Goal: Contribute content: Contribute content

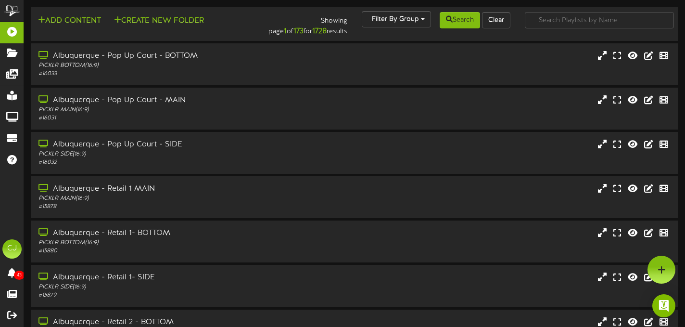
scroll to position [2, 0]
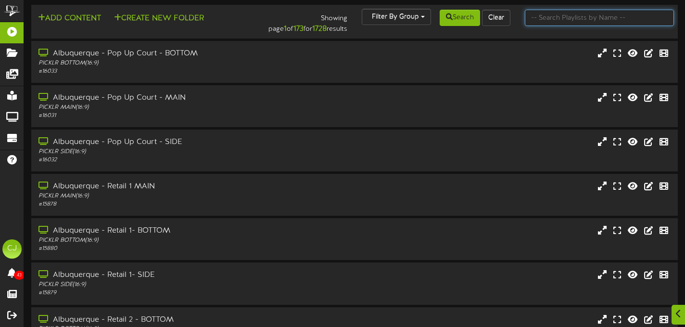
click at [552, 23] on input "text" at bounding box center [599, 18] width 149 height 16
type input "scottsdale"
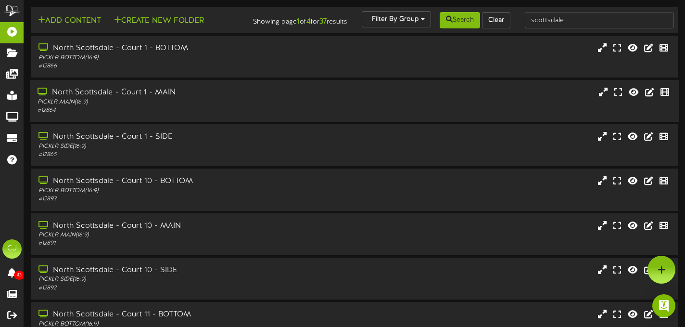
click at [288, 95] on div "North Scottsdale - Court 1 - MAIN" at bounding box center [166, 92] width 256 height 11
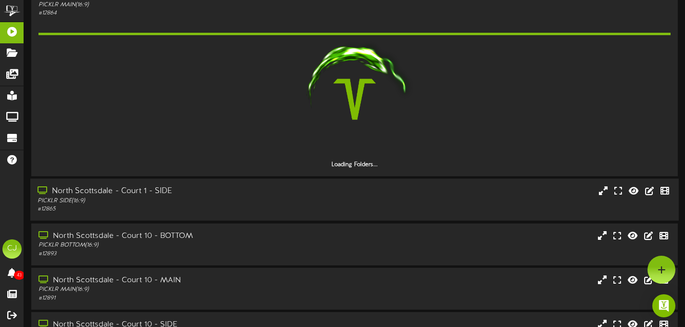
scroll to position [84, 0]
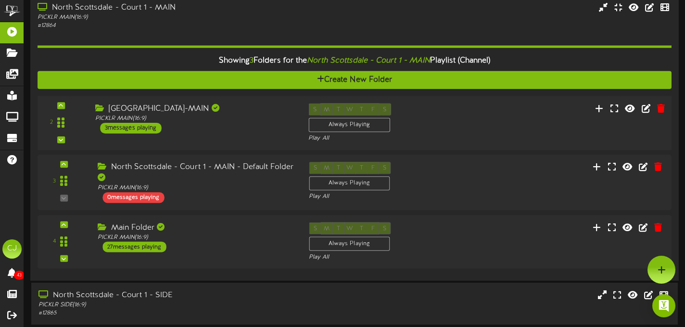
click at [221, 142] on div "2 ( 16:9" at bounding box center [354, 122] width 641 height 39
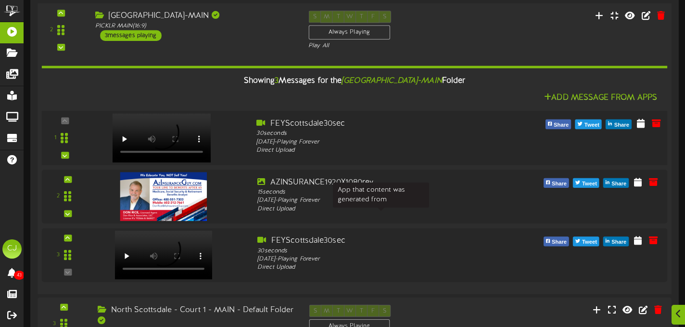
scroll to position [180, 0]
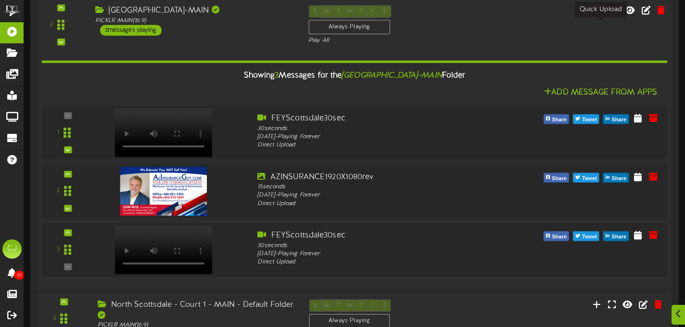
click at [598, 15] on icon at bounding box center [600, 10] width 10 height 11
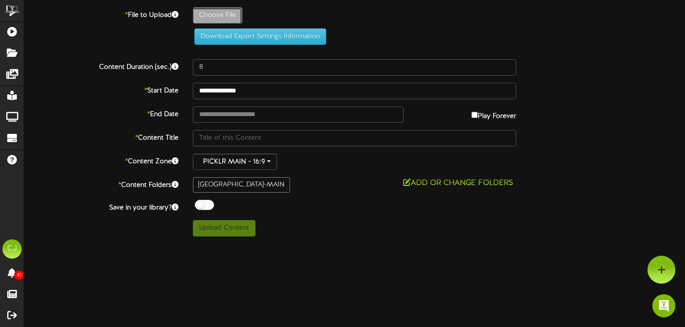
type input "**********"
type input "Body725x4875in"
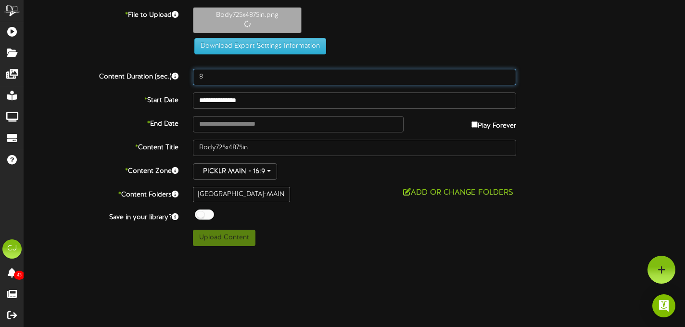
click at [213, 79] on input "8" at bounding box center [354, 77] width 323 height 16
type input "5"
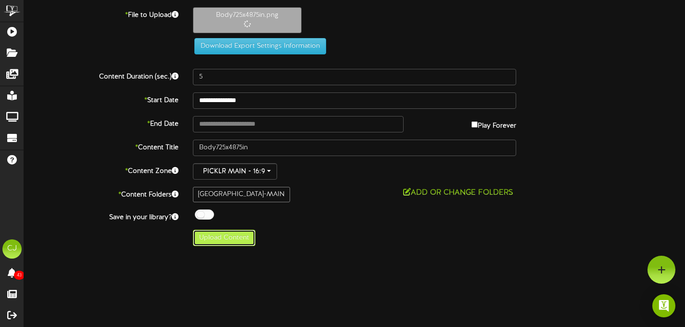
click at [216, 243] on button "Upload Content" at bounding box center [224, 238] width 63 height 16
type input "**********"
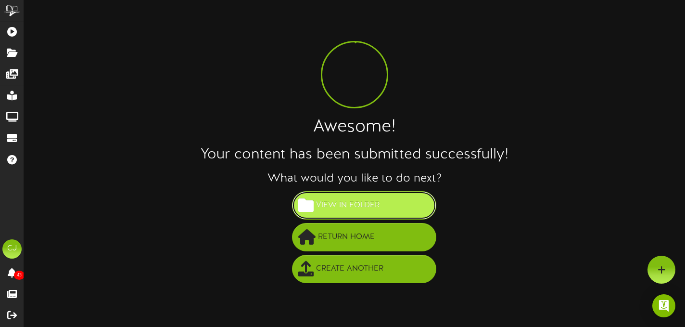
click at [383, 202] on button "View in Folder" at bounding box center [364, 205] width 144 height 28
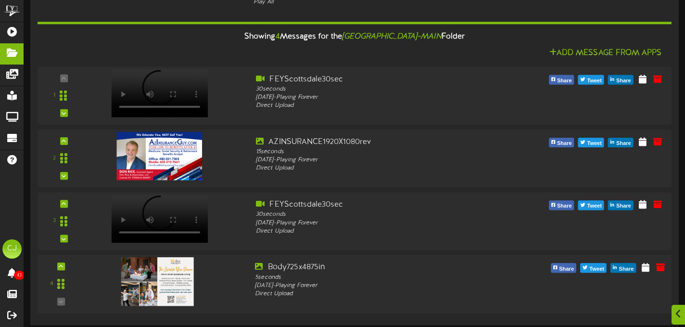
scroll to position [90, 0]
click at [63, 265] on icon at bounding box center [61, 266] width 4 height 5
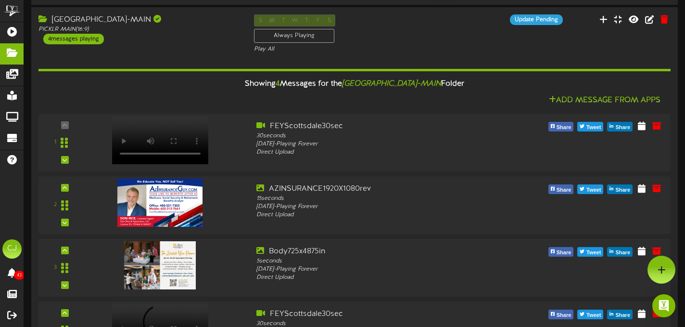
scroll to position [20, 0]
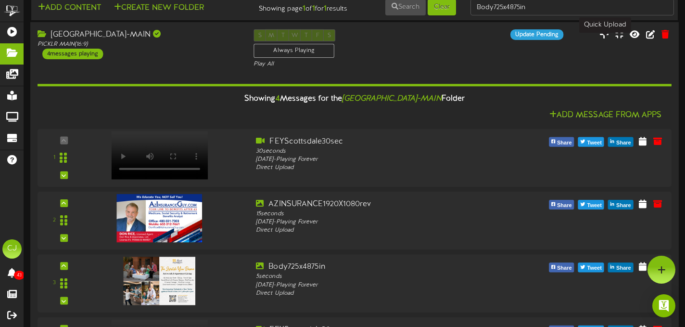
click at [607, 39] on icon at bounding box center [605, 34] width 10 height 11
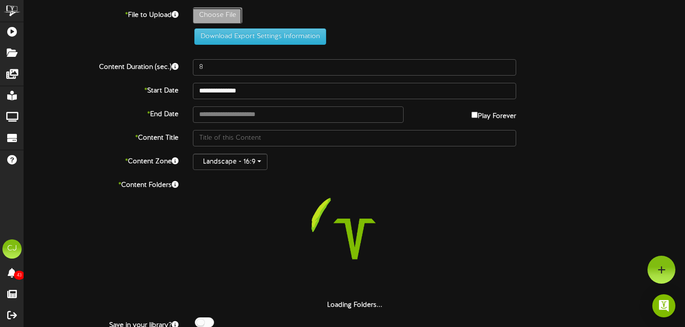
type input "**********"
type input "Body"
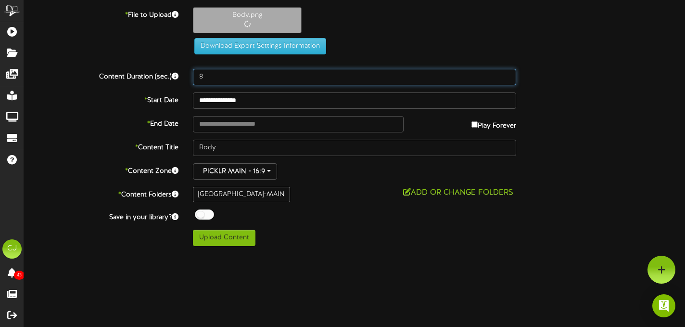
click at [207, 78] on input "8" at bounding box center [354, 77] width 323 height 16
type input "5"
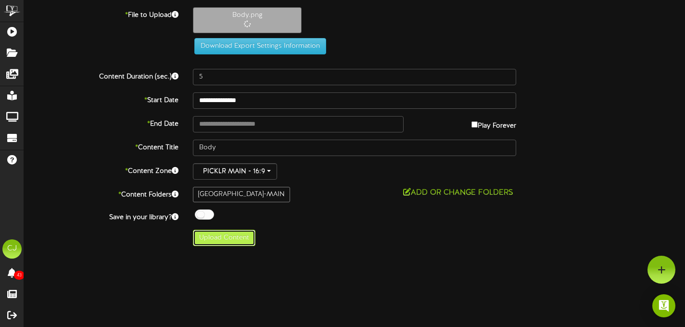
click at [237, 239] on button "Upload Content" at bounding box center [224, 238] width 63 height 16
type input "**********"
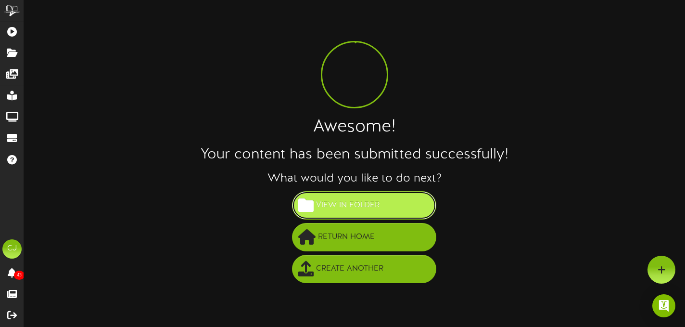
click at [328, 207] on span "View in Folder" at bounding box center [348, 205] width 68 height 16
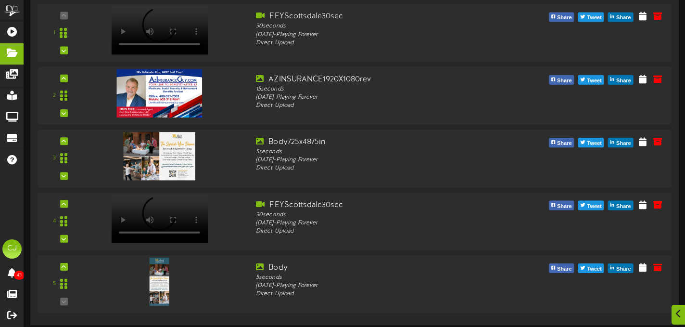
scroll to position [153, 0]
click at [158, 287] on img at bounding box center [158, 281] width 20 height 49
click at [659, 266] on icon at bounding box center [660, 266] width 11 height 11
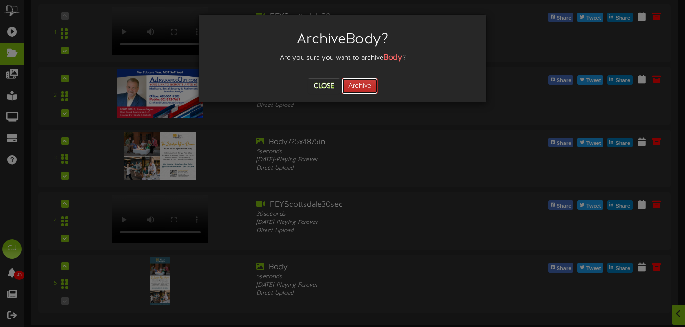
click at [372, 90] on button "Archive" at bounding box center [360, 86] width 36 height 16
